Goal: Task Accomplishment & Management: Manage account settings

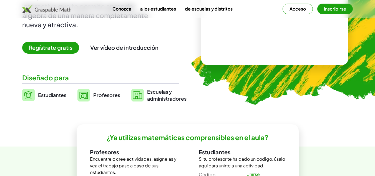
scroll to position [83, 0]
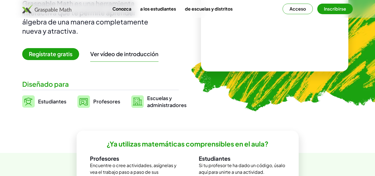
click at [297, 10] on font "Acceso" at bounding box center [297, 9] width 16 height 6
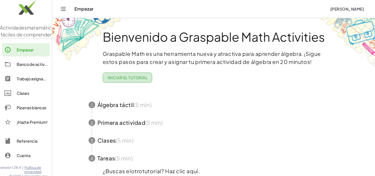
click at [123, 78] on font "Iniciar el tutorial" at bounding box center [127, 77] width 40 height 5
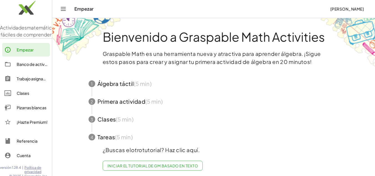
click at [119, 85] on span "button" at bounding box center [213, 84] width 263 height 18
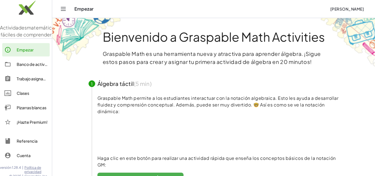
scroll to position [28, 0]
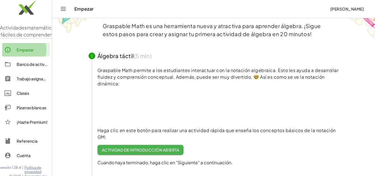
click at [28, 52] on font "Empezar" at bounding box center [25, 49] width 17 height 5
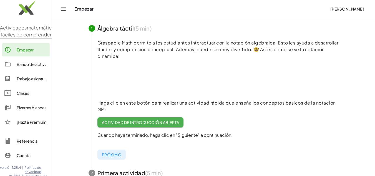
scroll to position [55, 0]
click at [32, 67] on font "Banco de actividades" at bounding box center [37, 64] width 41 height 5
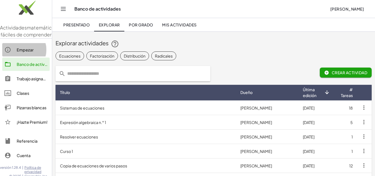
click at [26, 52] on font "Empezar" at bounding box center [25, 49] width 17 height 5
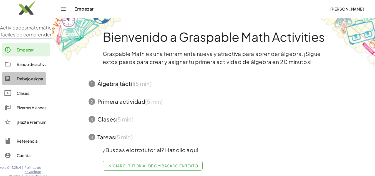
click at [22, 81] on font "Trabajo asignado" at bounding box center [33, 78] width 32 height 5
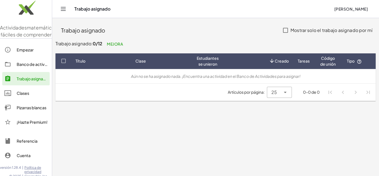
click at [25, 95] on font "Clases" at bounding box center [23, 92] width 12 height 5
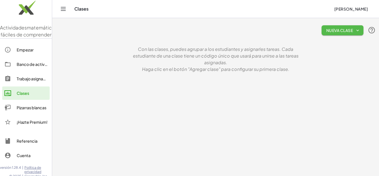
click at [338, 31] on font "Nueva clase" at bounding box center [339, 30] width 27 height 5
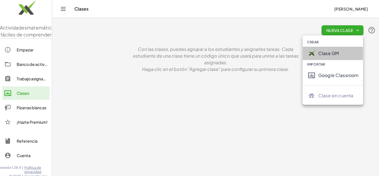
click at [324, 53] on font "Clase GM" at bounding box center [328, 53] width 21 height 6
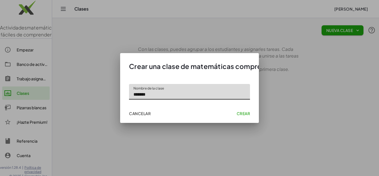
type input "*******"
click at [240, 113] on font "Crear" at bounding box center [243, 113] width 13 height 5
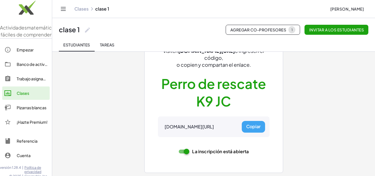
scroll to position [57, 0]
click at [25, 52] on font "Empezar" at bounding box center [25, 49] width 17 height 5
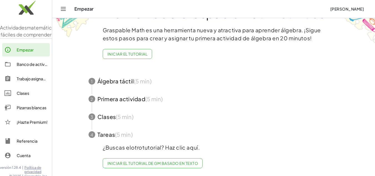
scroll to position [28, 0]
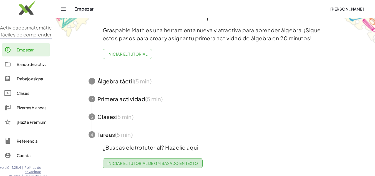
click at [158, 160] on font "Iniciar el tutorial de GM basado en texto" at bounding box center [152, 162] width 90 height 5
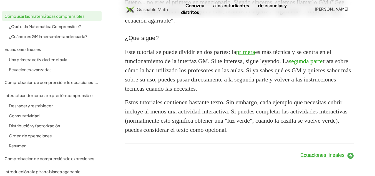
scroll to position [582, 0]
click at [315, 154] on font "Ecuaciones lineales" at bounding box center [322, 155] width 44 height 6
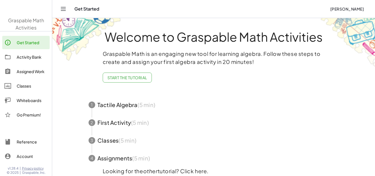
scroll to position [28, 0]
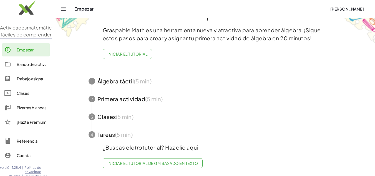
click at [126, 95] on span "button" at bounding box center [213, 99] width 263 height 18
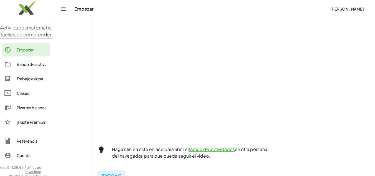
scroll to position [136, 0]
